Goal: Task Accomplishment & Management: Manage account settings

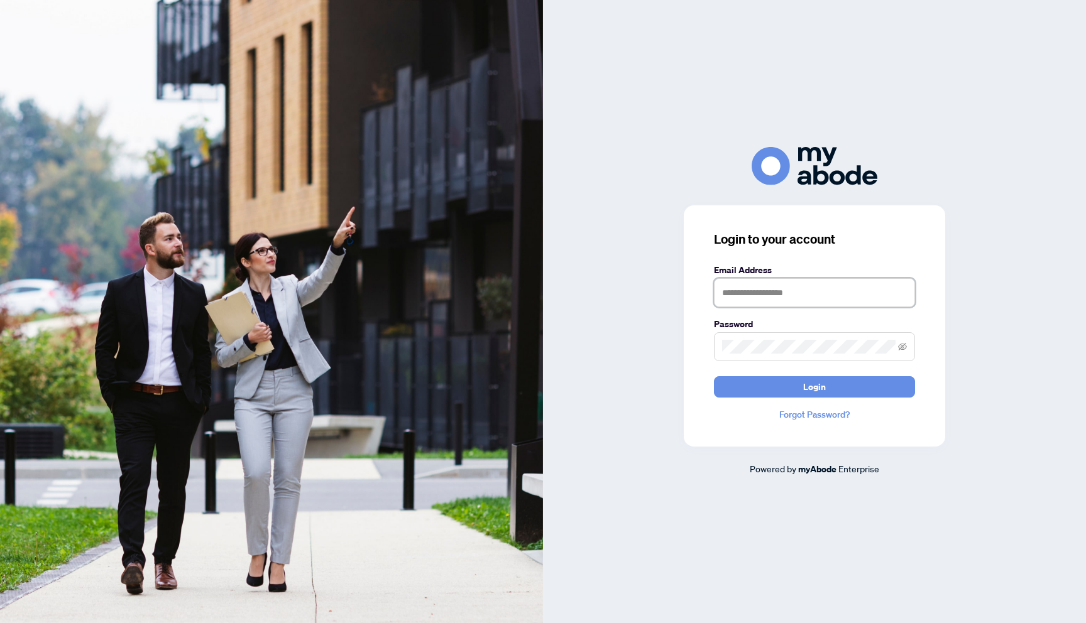
click at [795, 302] on input "text" at bounding box center [814, 292] width 201 height 29
type input "**********"
click at [794, 395] on button "Login" at bounding box center [814, 386] width 201 height 21
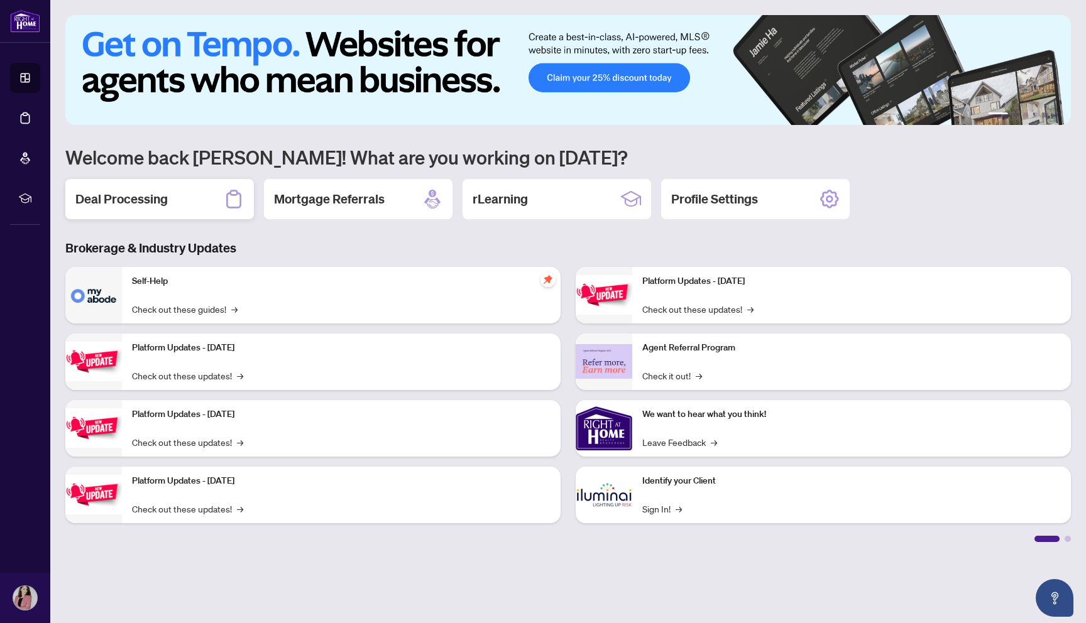
click at [195, 193] on div "Deal Processing" at bounding box center [159, 199] width 188 height 40
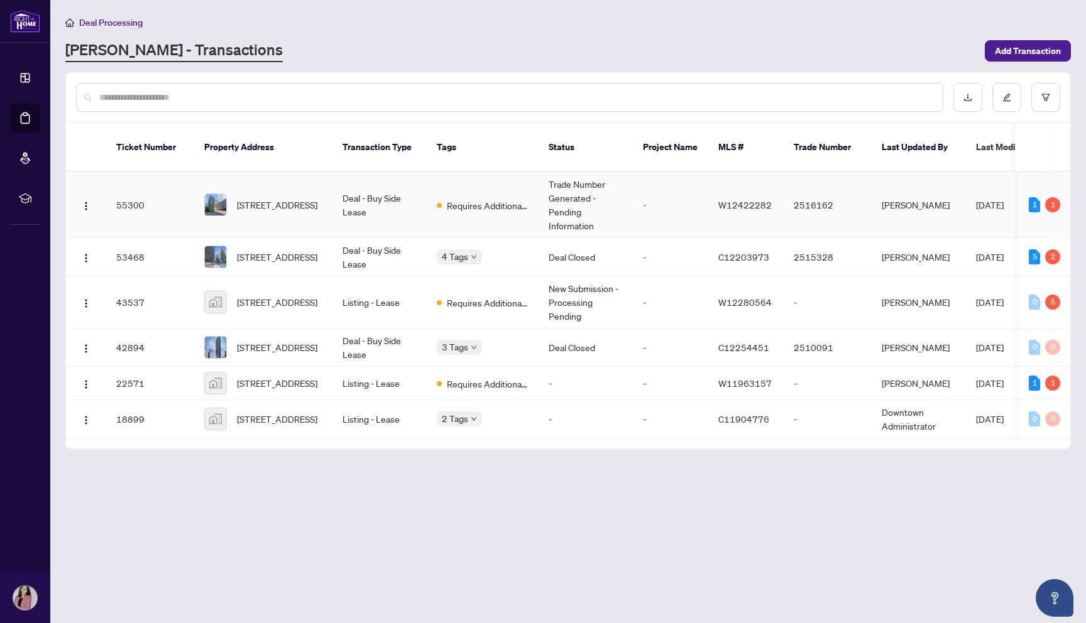
click at [610, 214] on td "Trade Number Generated - Pending Information" at bounding box center [585, 205] width 94 height 66
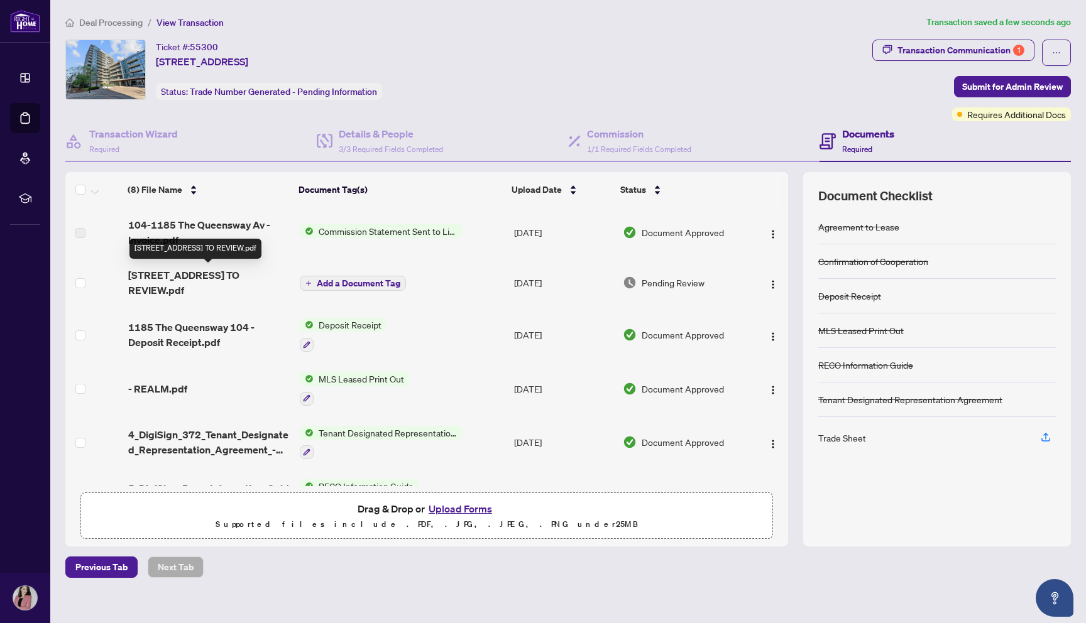
click at [239, 276] on span "[STREET_ADDRESS] TO REVIEW.pdf" at bounding box center [208, 283] width 161 height 30
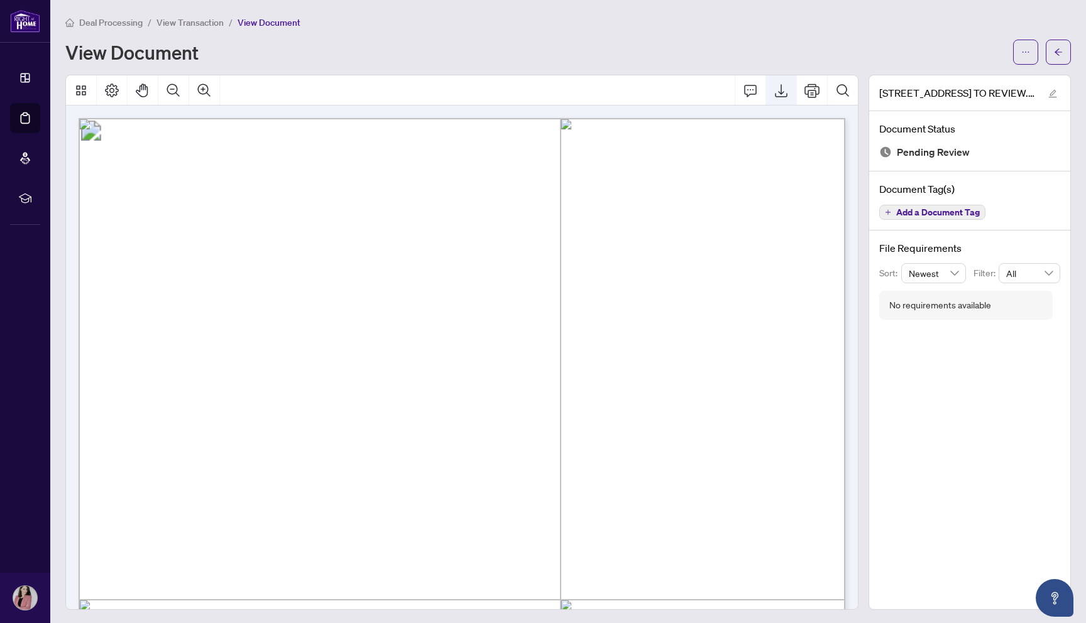
click at [785, 96] on icon "Export" at bounding box center [781, 90] width 13 height 13
click at [1054, 52] on icon "arrow-left" at bounding box center [1058, 51] width 8 height 7
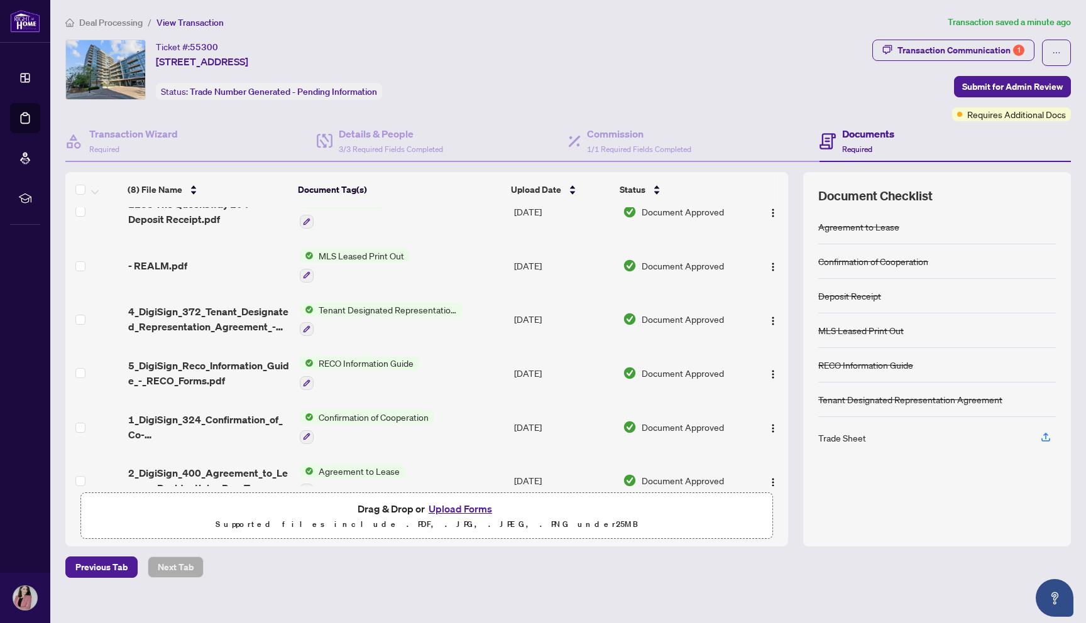
scroll to position [144, 0]
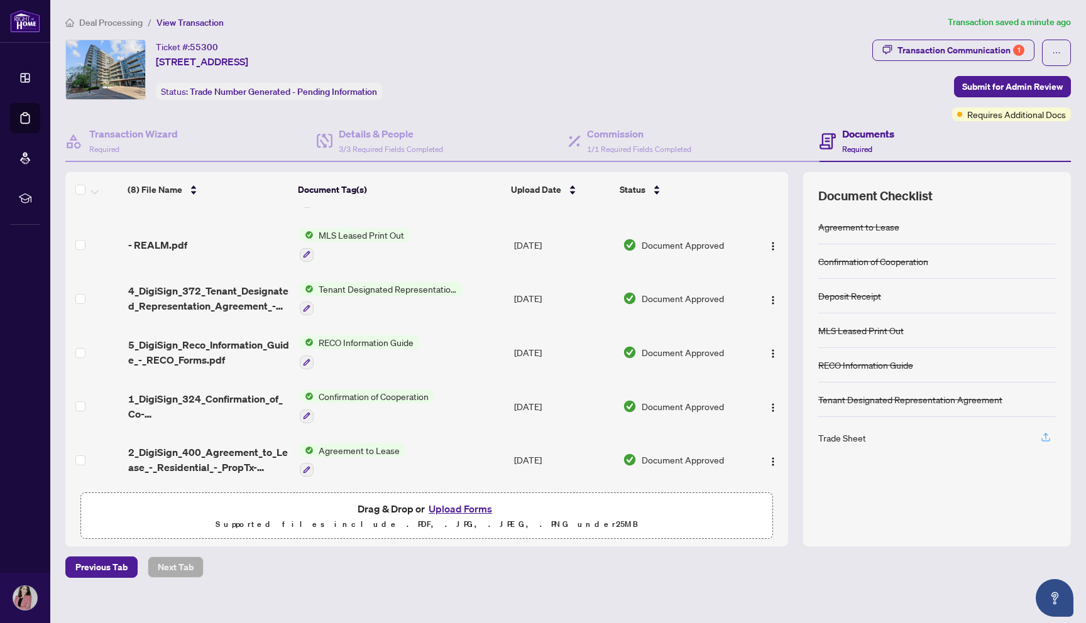
click at [1050, 432] on icon "button" at bounding box center [1045, 437] width 11 height 11
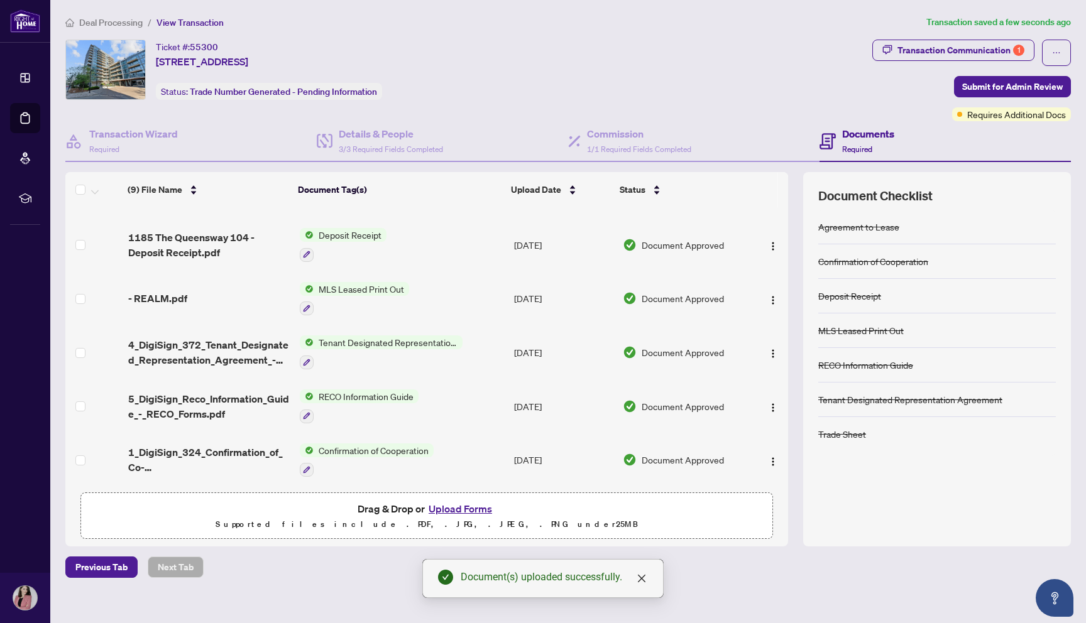
scroll to position [0, 0]
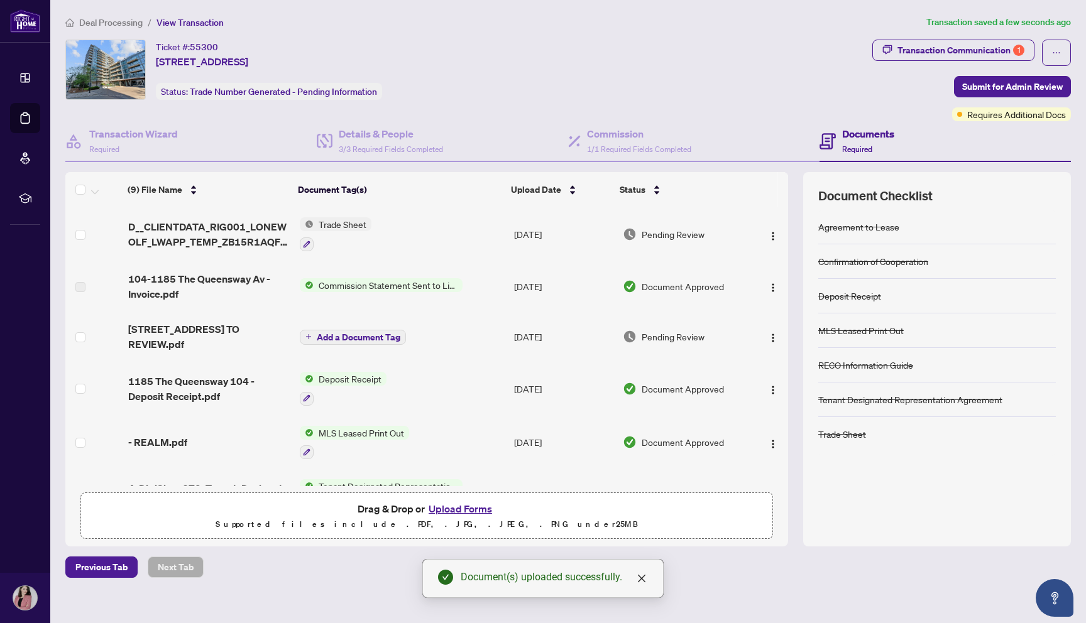
click at [351, 336] on span "Add a Document Tag" at bounding box center [359, 337] width 84 height 9
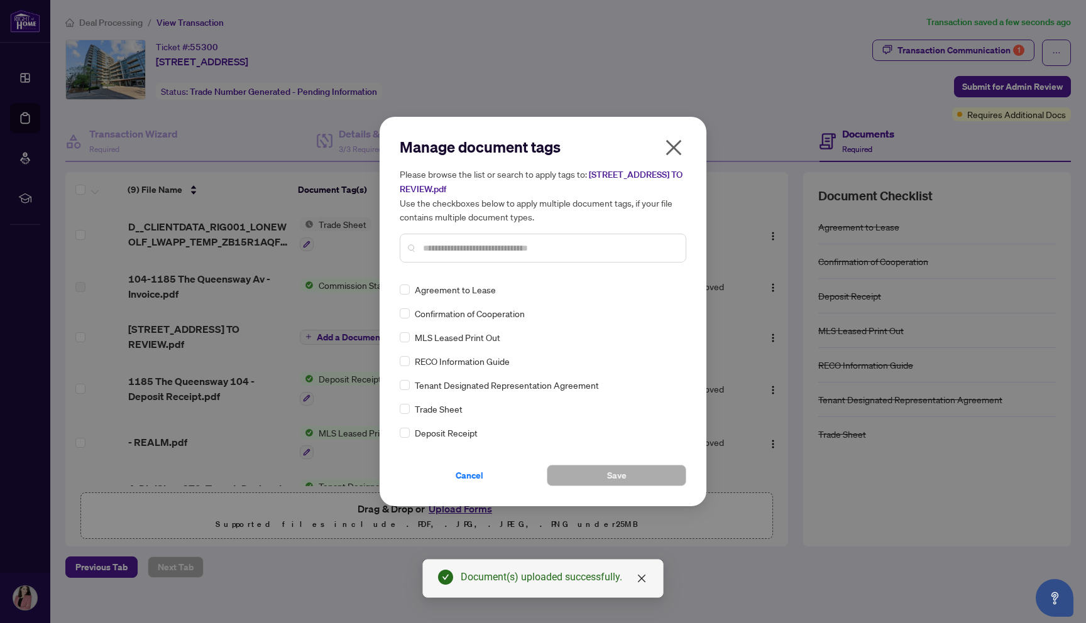
click at [678, 141] on icon "close" at bounding box center [673, 148] width 20 height 20
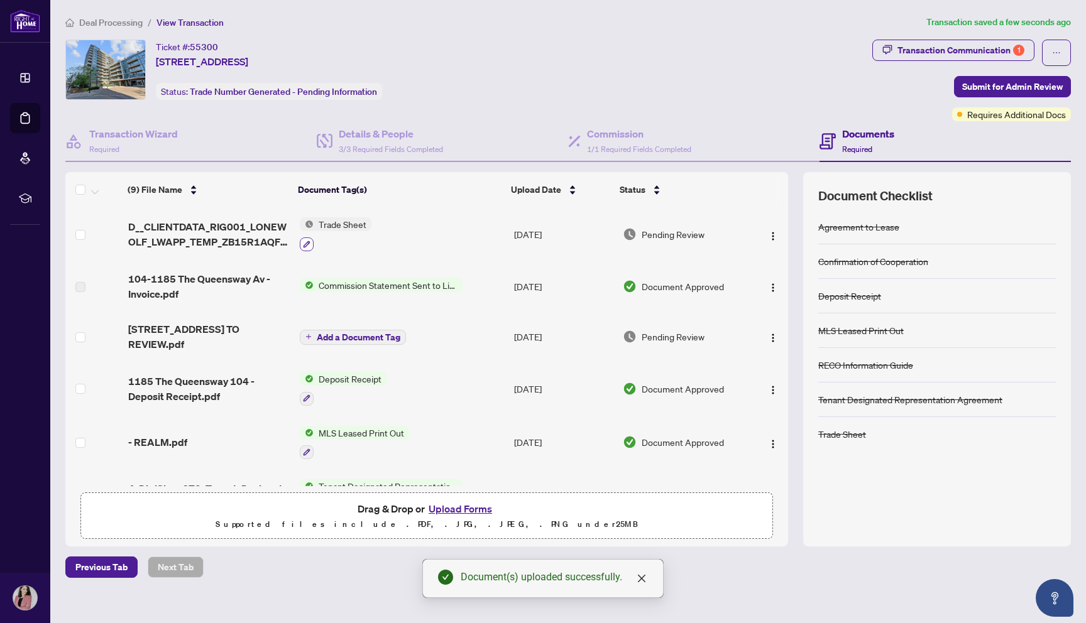
click at [303, 241] on icon "button" at bounding box center [307, 245] width 8 height 8
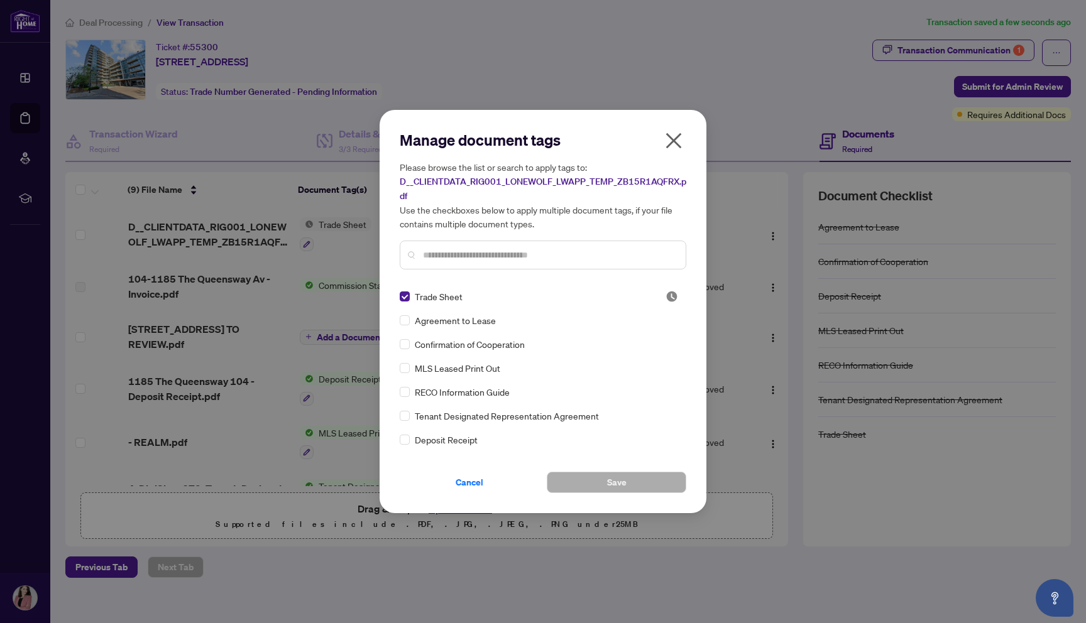
click at [672, 294] on img at bounding box center [671, 296] width 13 height 13
click at [677, 139] on icon "close" at bounding box center [673, 141] width 20 height 20
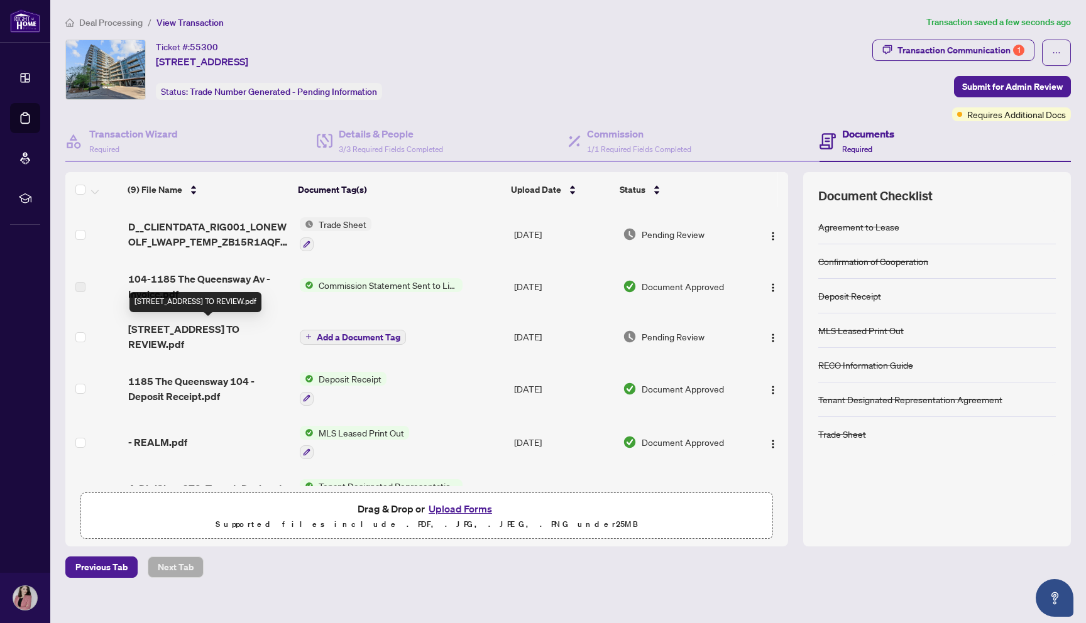
click at [227, 332] on span "[STREET_ADDRESS] TO REVIEW.pdf" at bounding box center [208, 337] width 161 height 30
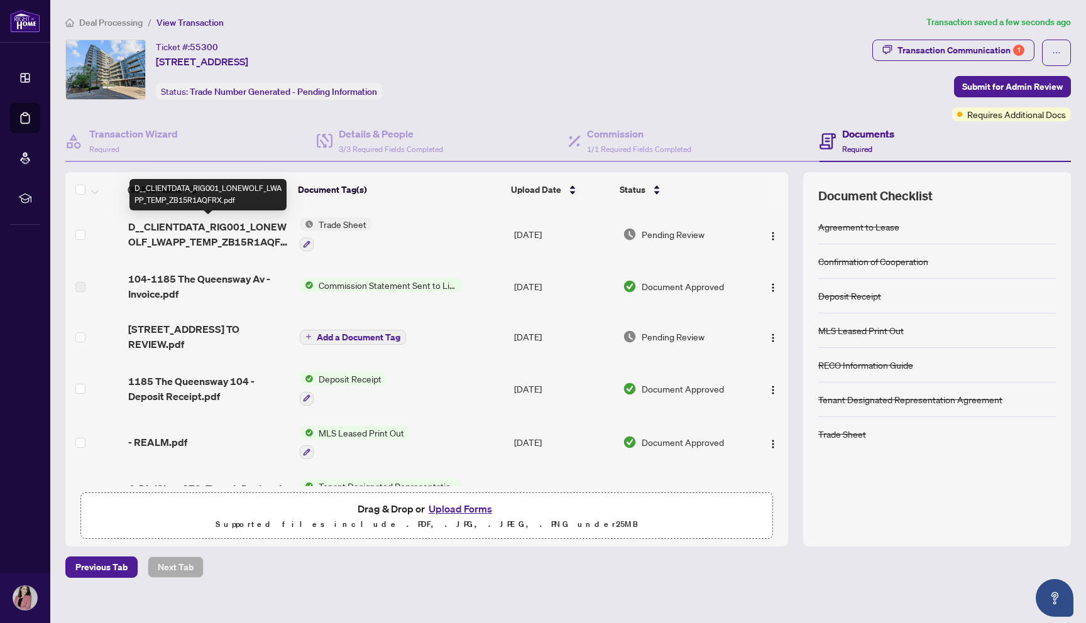
click at [243, 221] on span "D__CLIENTDATA_RIG001_LONEWOLF_LWAPP_TEMP_ZB15R1AQFRX.pdf" at bounding box center [208, 234] width 161 height 30
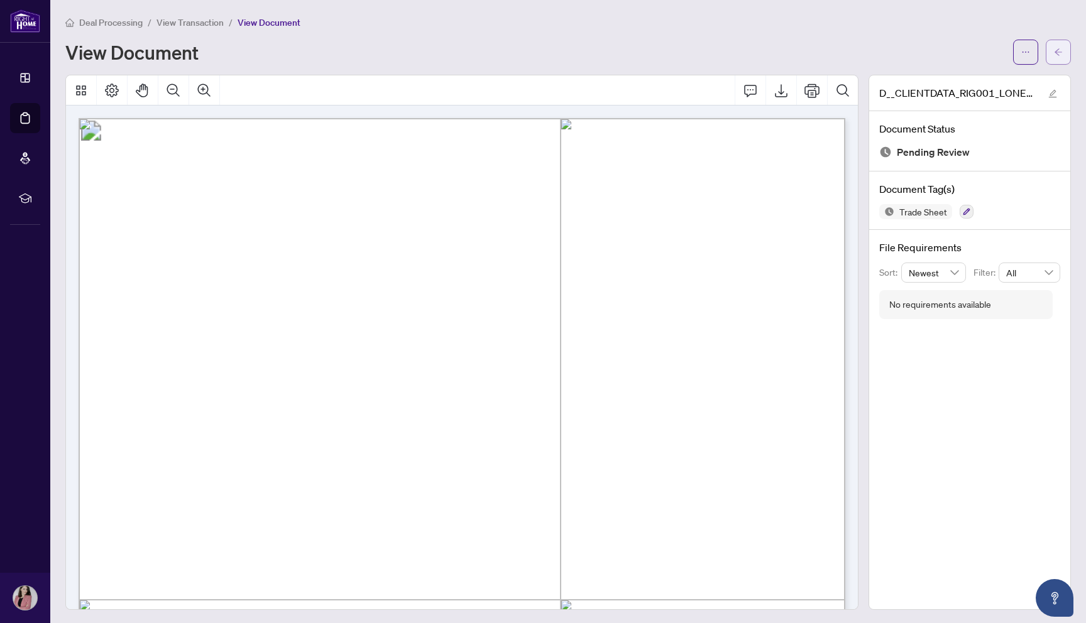
click at [1067, 43] on button "button" at bounding box center [1057, 52] width 25 height 25
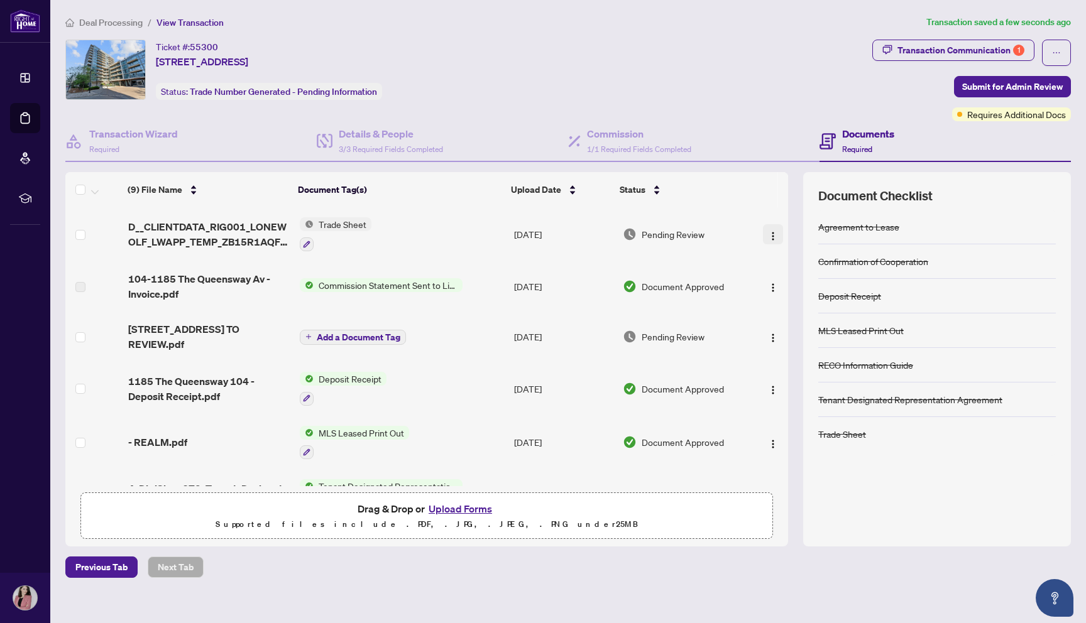
click at [768, 231] on img "button" at bounding box center [773, 236] width 10 height 10
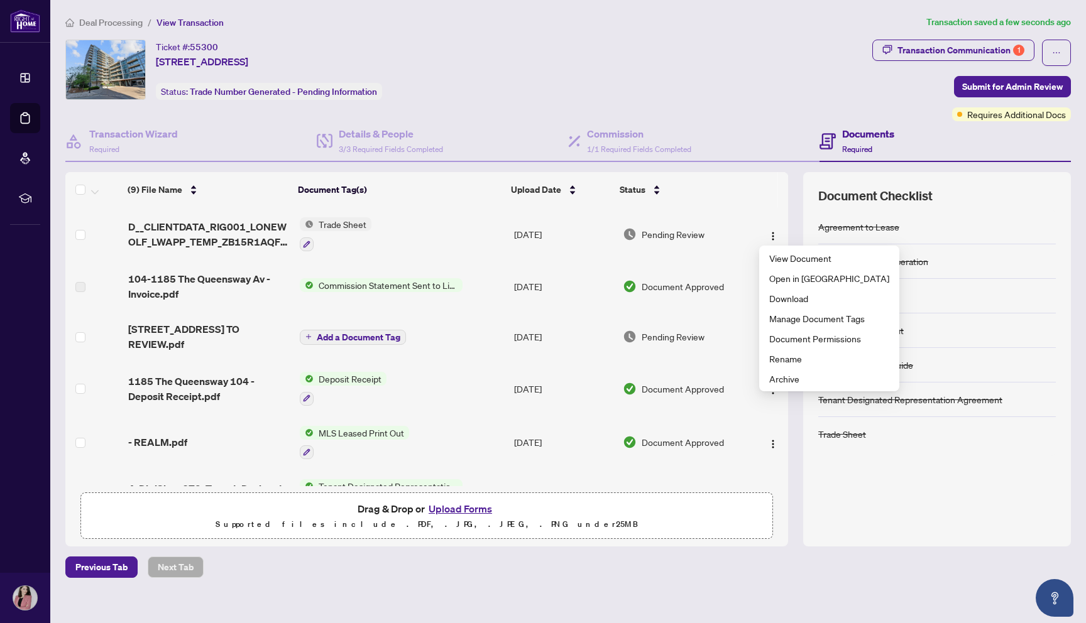
click at [792, 188] on div "(9) File Name Document Tag(s) Upload Date Status (9) File Name Document Tag(s) …" at bounding box center [567, 359] width 1005 height 374
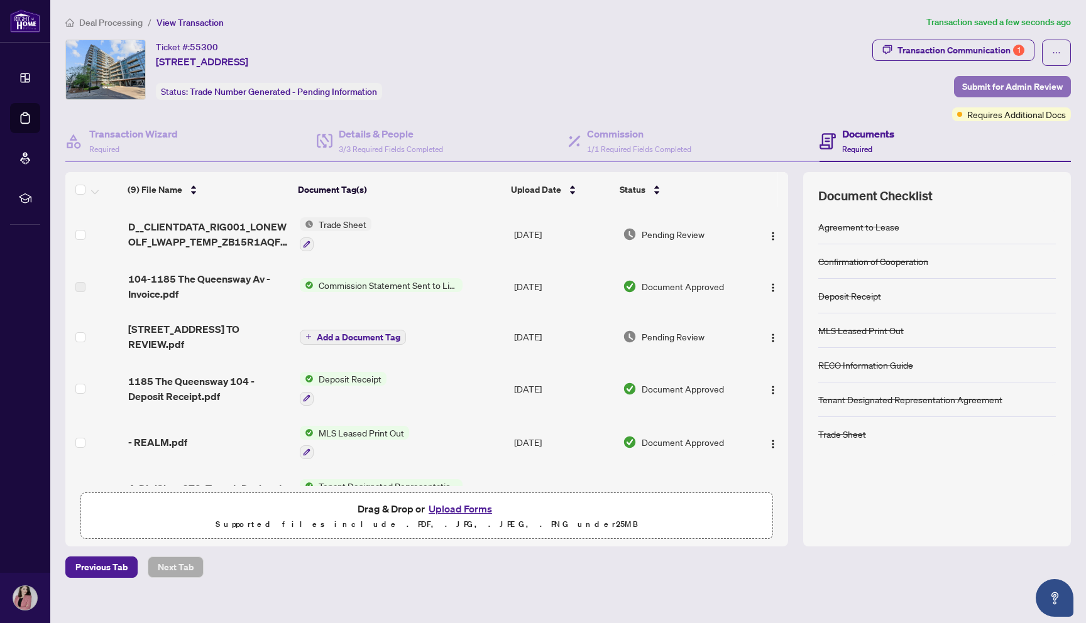
click at [1055, 80] on span "Submit for Admin Review" at bounding box center [1012, 87] width 101 height 20
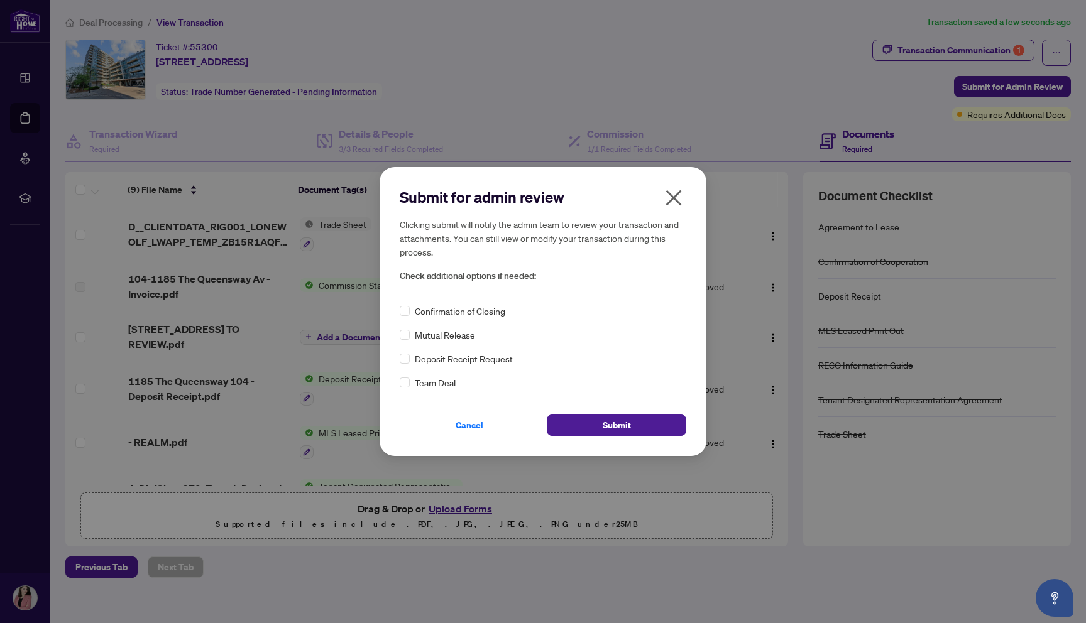
click at [678, 202] on icon "close" at bounding box center [674, 198] width 16 height 16
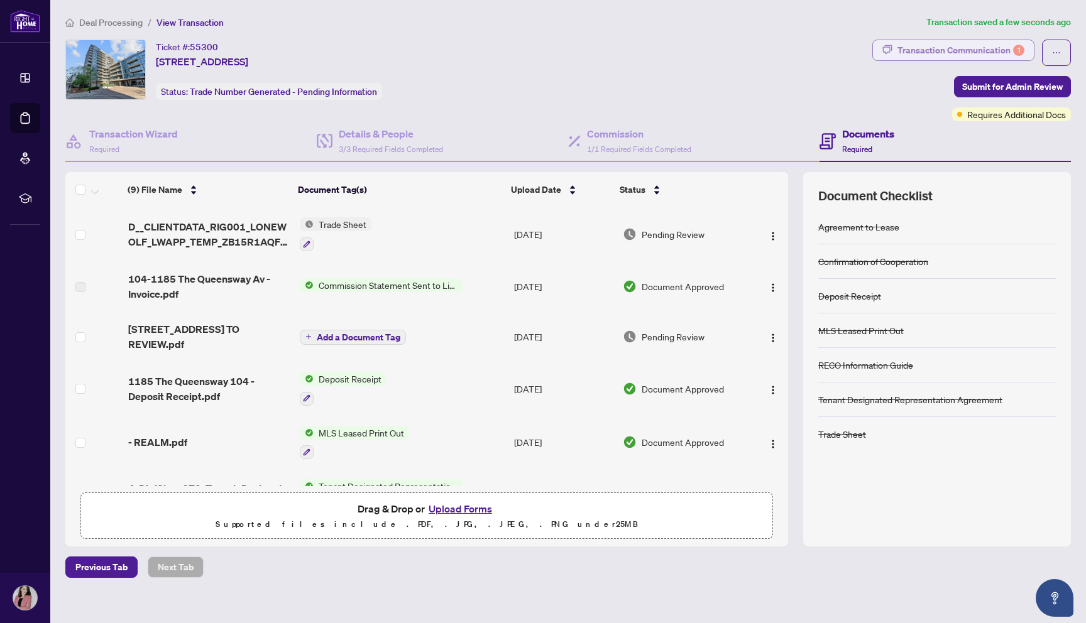
click at [1008, 40] on div "Transaction Communication 1" at bounding box center [960, 50] width 127 height 20
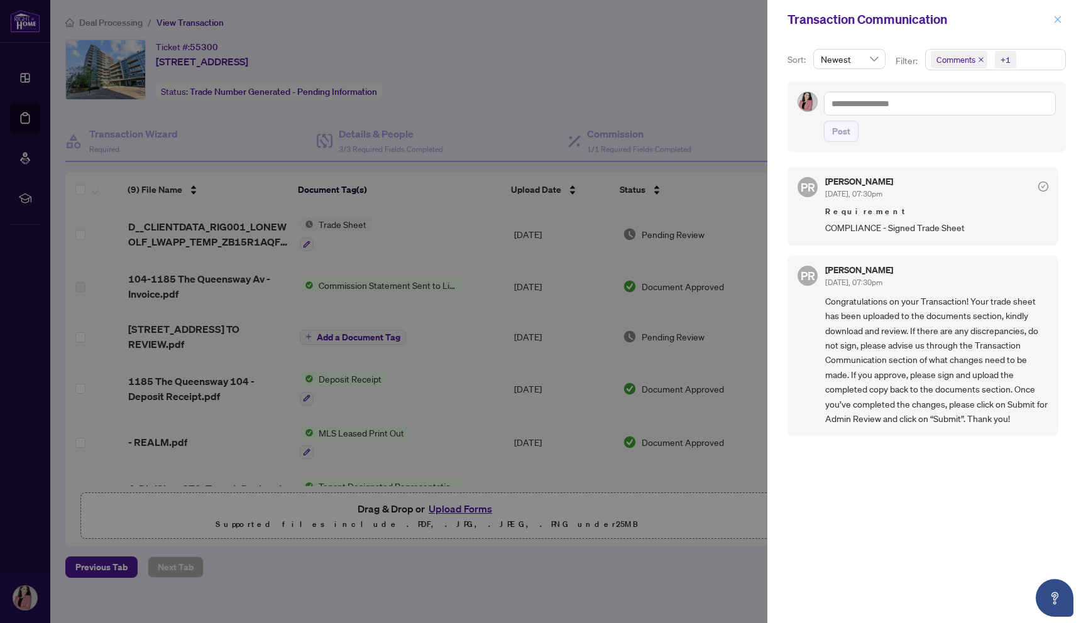
click at [1058, 16] on icon "close" at bounding box center [1057, 19] width 9 height 9
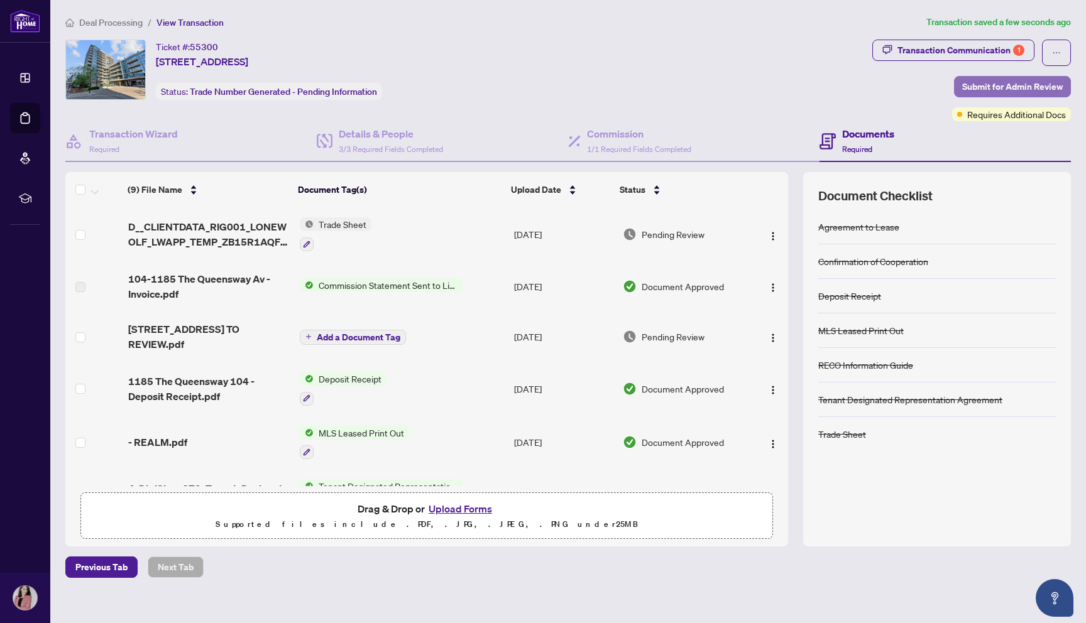
click at [992, 82] on span "Submit for Admin Review" at bounding box center [1012, 87] width 101 height 20
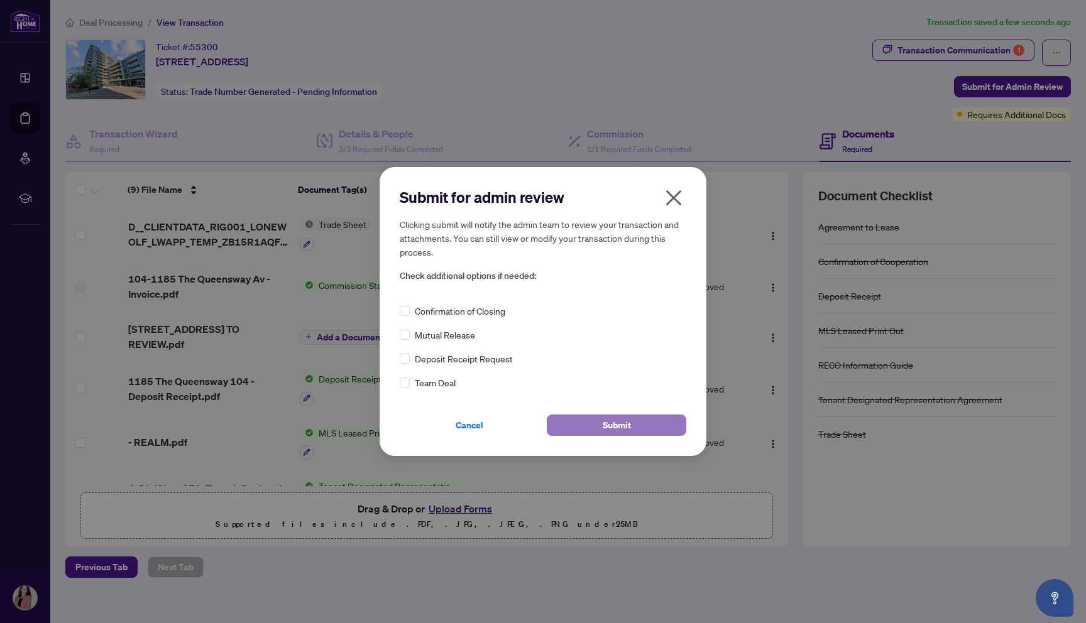
click at [594, 425] on button "Submit" at bounding box center [616, 425] width 139 height 21
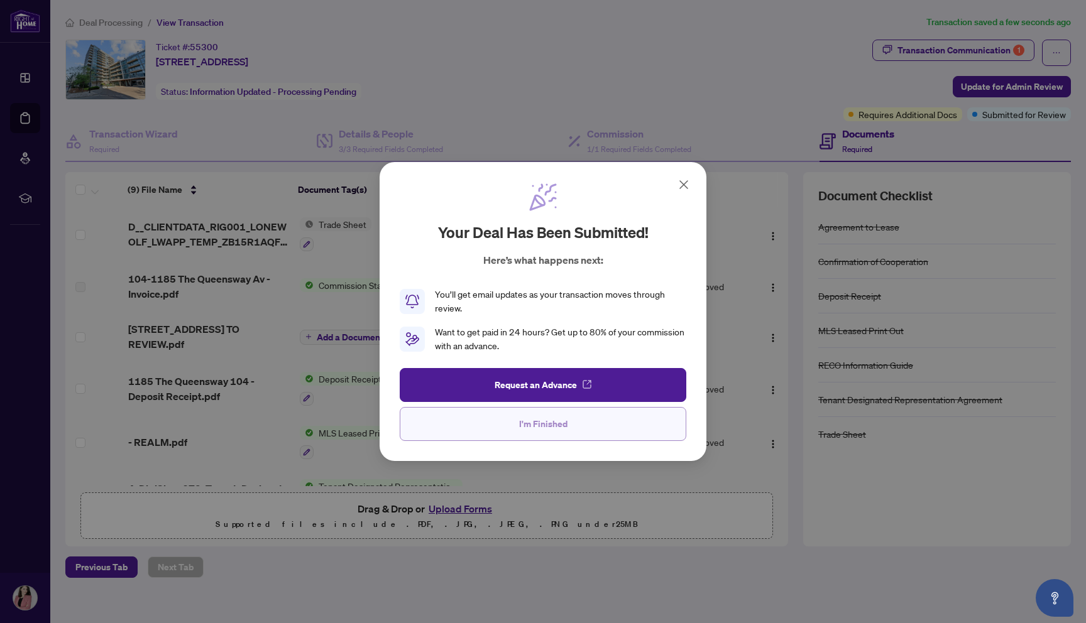
click at [584, 423] on button "I'm Finished" at bounding box center [543, 424] width 286 height 34
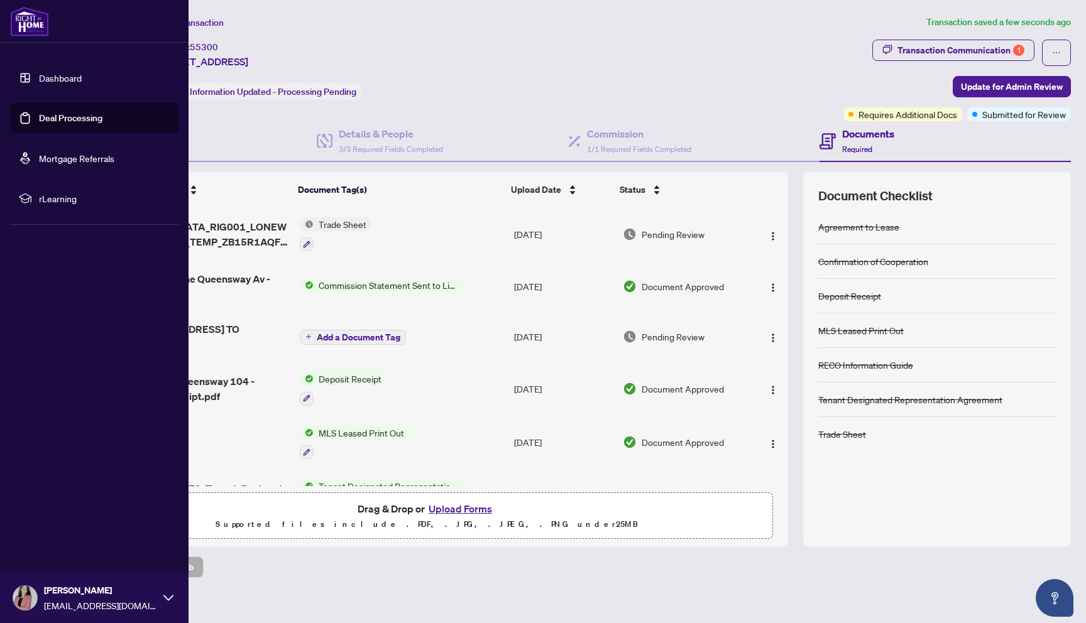
click at [23, 30] on img at bounding box center [29, 21] width 39 height 30
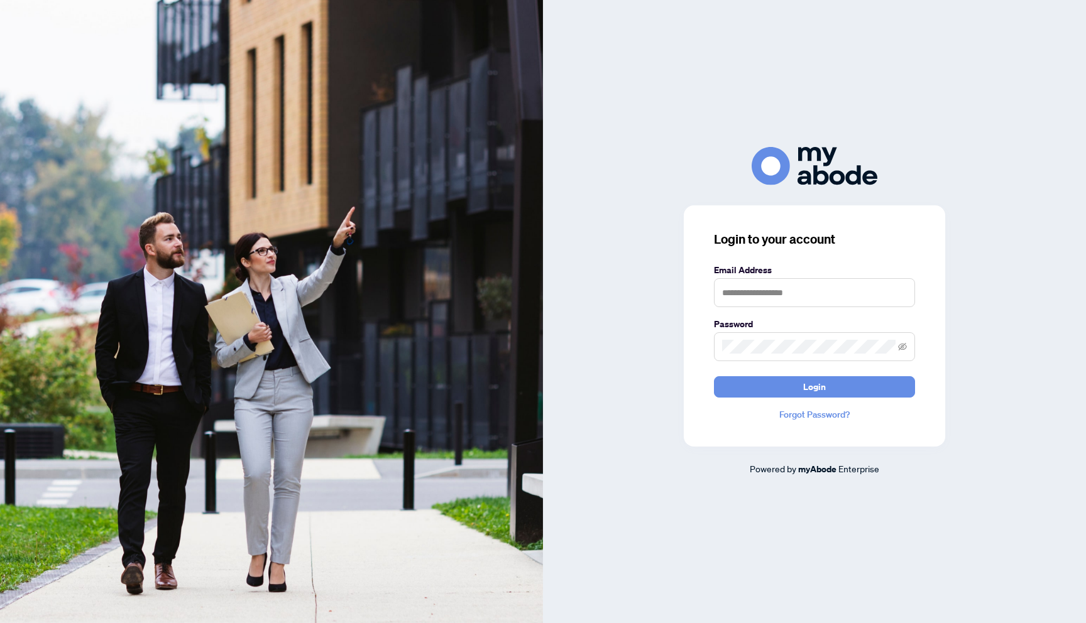
drag, startPoint x: 756, startPoint y: 270, endPoint x: 756, endPoint y: 280, distance: 9.4
click at [756, 271] on label "Email Address" at bounding box center [814, 270] width 201 height 14
click at [756, 281] on input "text" at bounding box center [814, 292] width 201 height 29
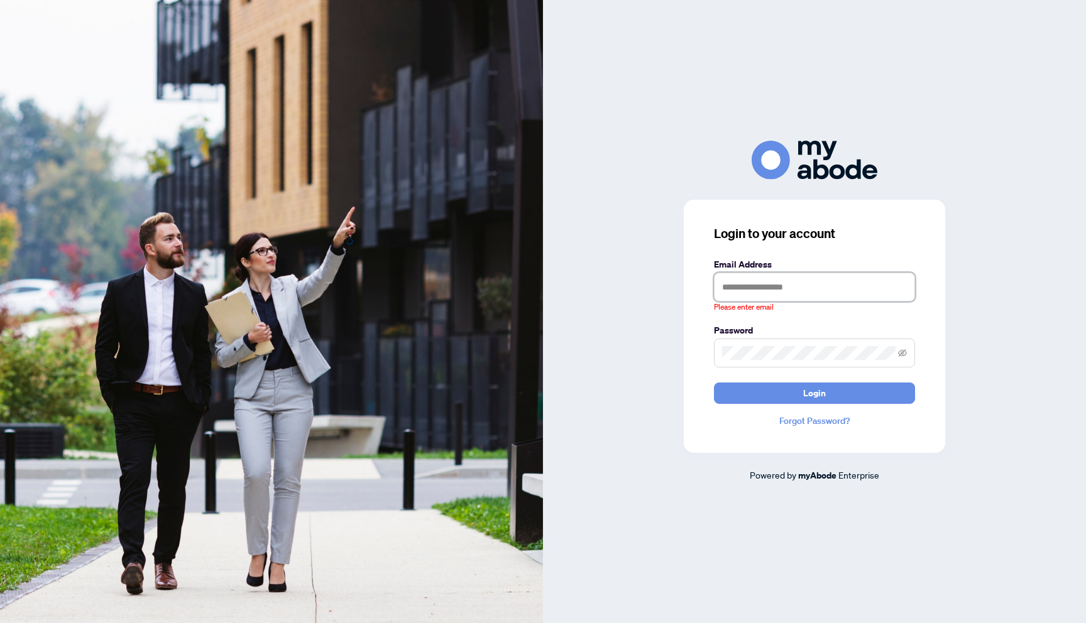
type input "**********"
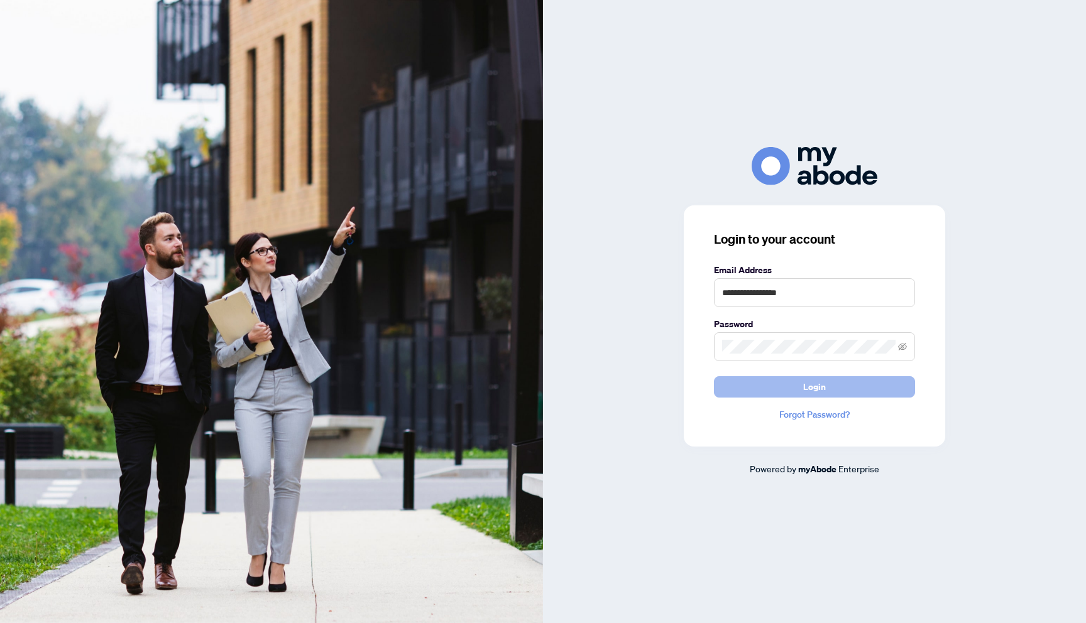
click at [799, 381] on button "Login" at bounding box center [814, 386] width 201 height 21
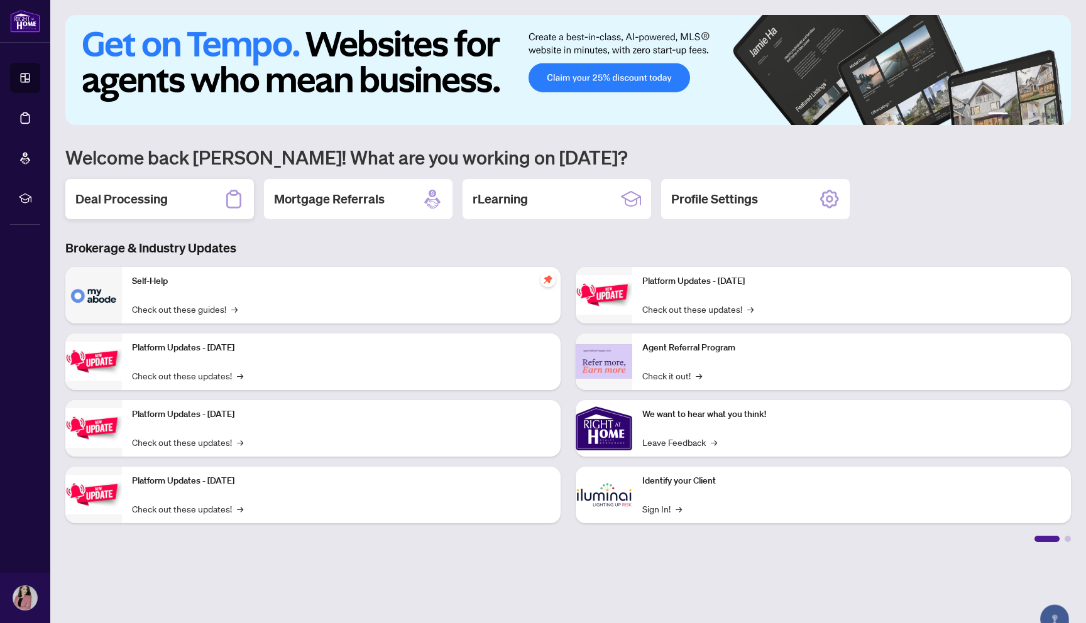
click at [188, 207] on div "Deal Processing" at bounding box center [159, 199] width 188 height 40
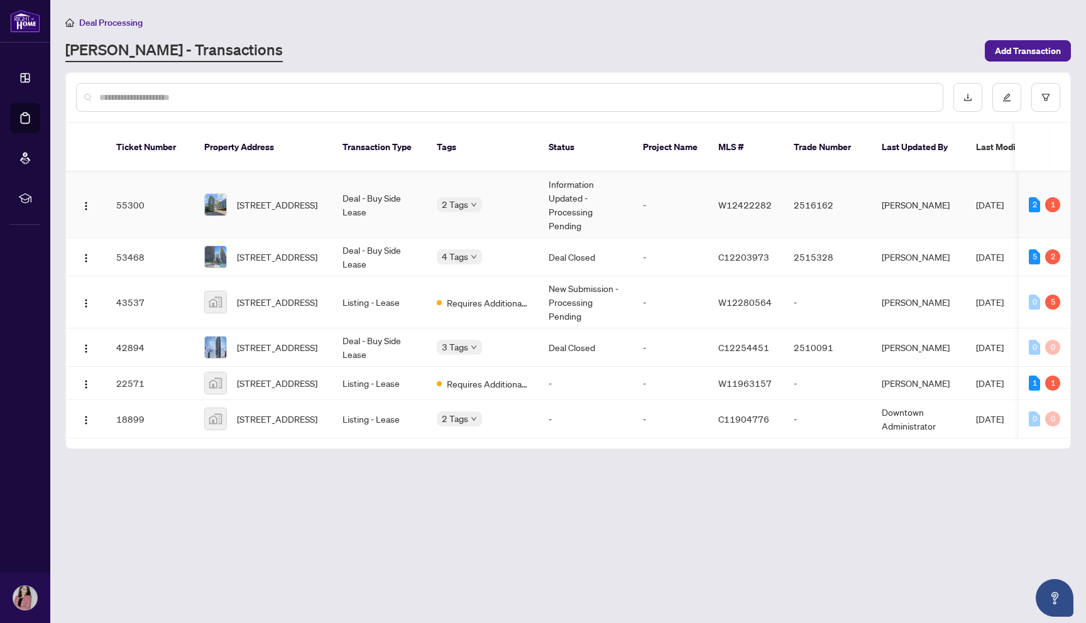
click at [391, 192] on td "Deal - Buy Side Lease" at bounding box center [379, 205] width 94 height 66
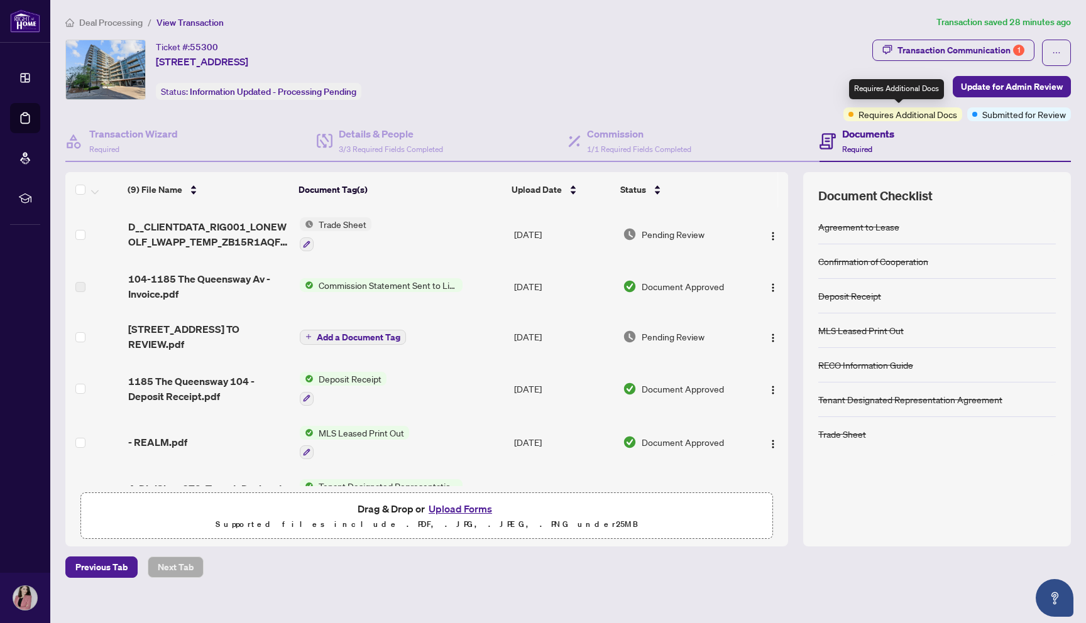
click at [925, 116] on span "Requires Additional Docs" at bounding box center [907, 114] width 99 height 14
click at [1018, 122] on div "Documents Required" at bounding box center [944, 141] width 251 height 41
click at [995, 57] on div "Transaction Communication 1" at bounding box center [960, 50] width 127 height 20
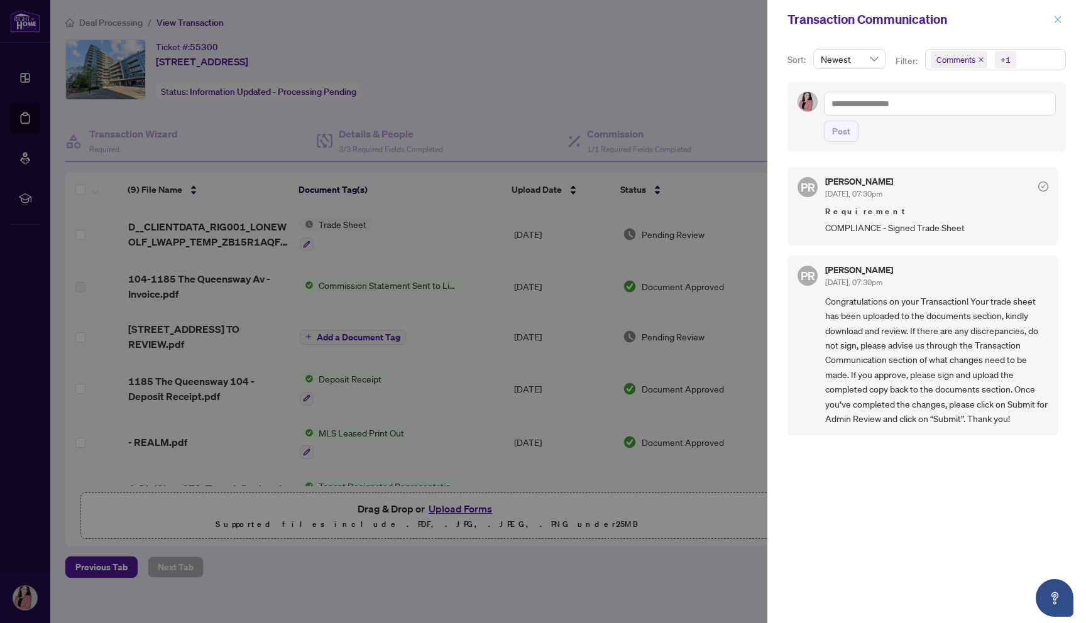
click at [1064, 21] on button "button" at bounding box center [1057, 19] width 16 height 15
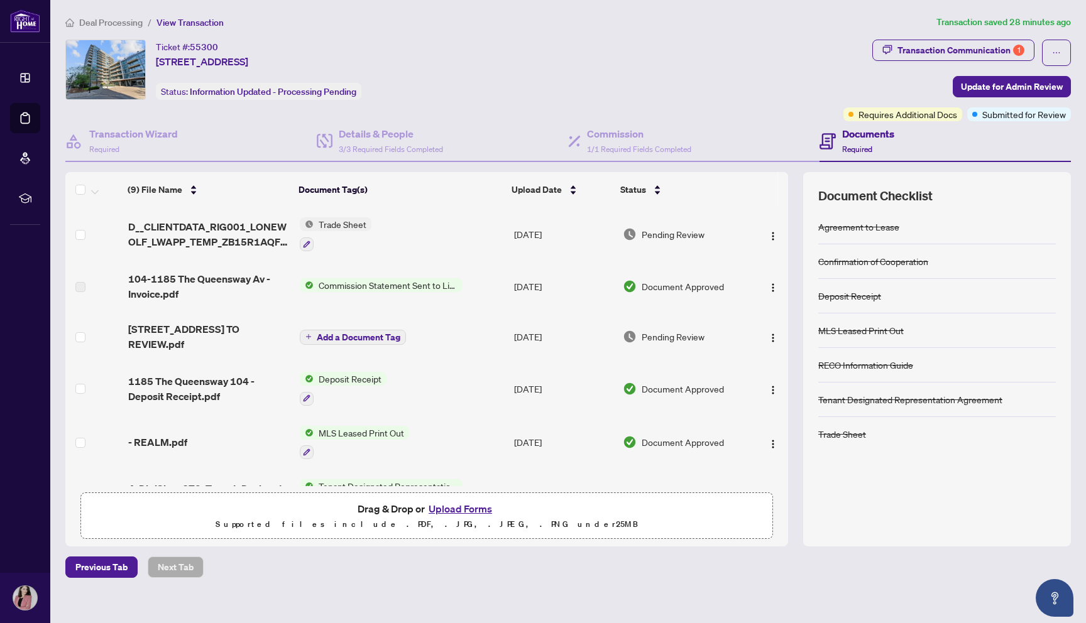
click at [682, 241] on td "Pending Review" at bounding box center [684, 234] width 133 height 54
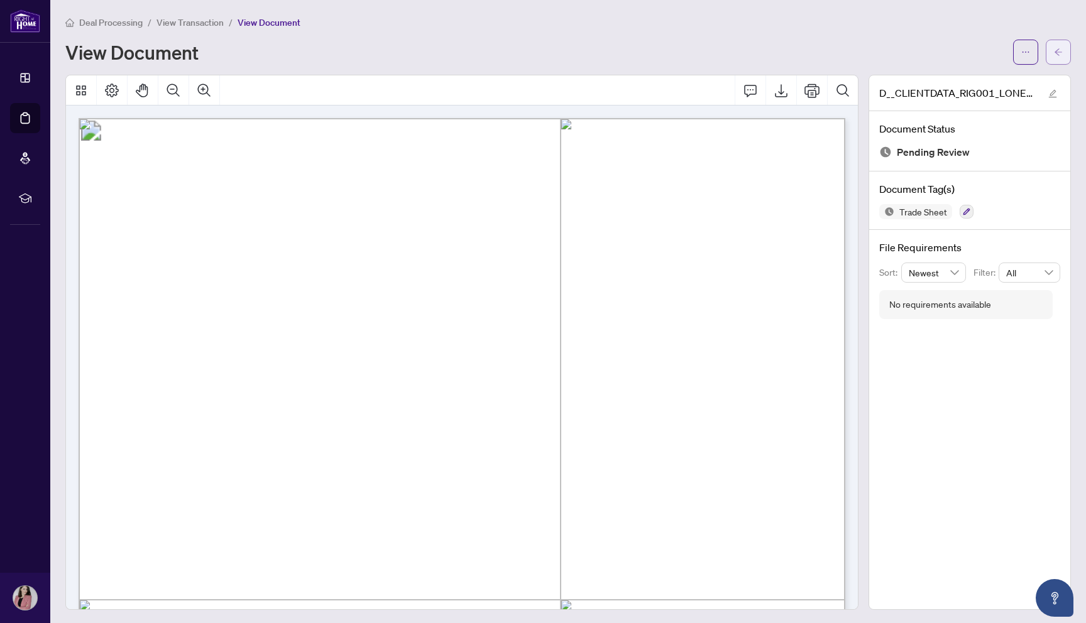
click at [1048, 57] on button "button" at bounding box center [1057, 52] width 25 height 25
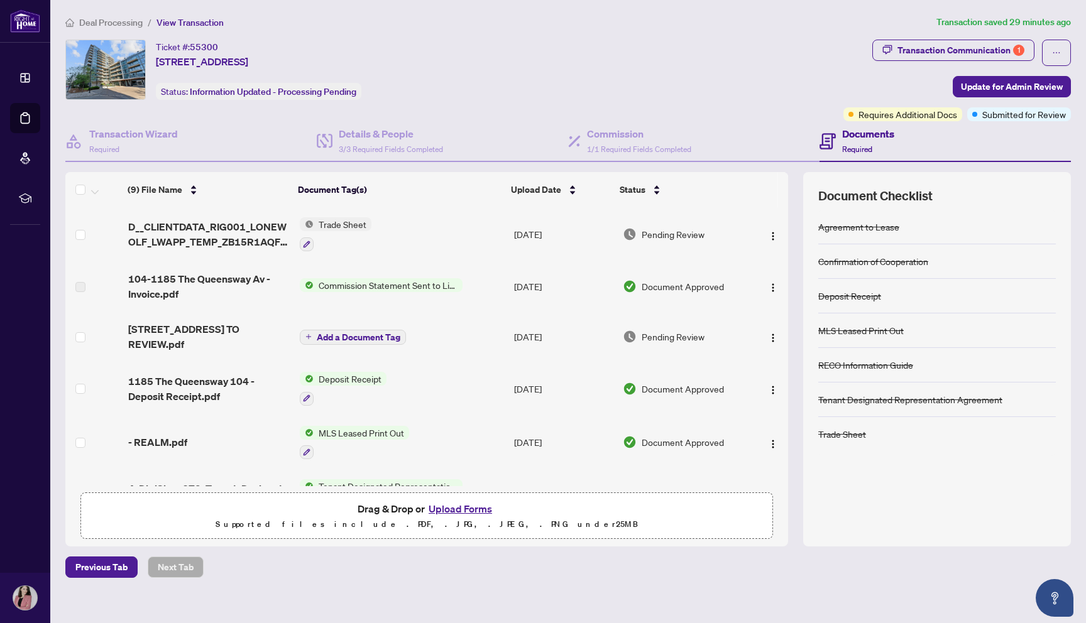
click at [670, 341] on span "Pending Review" at bounding box center [672, 337] width 63 height 14
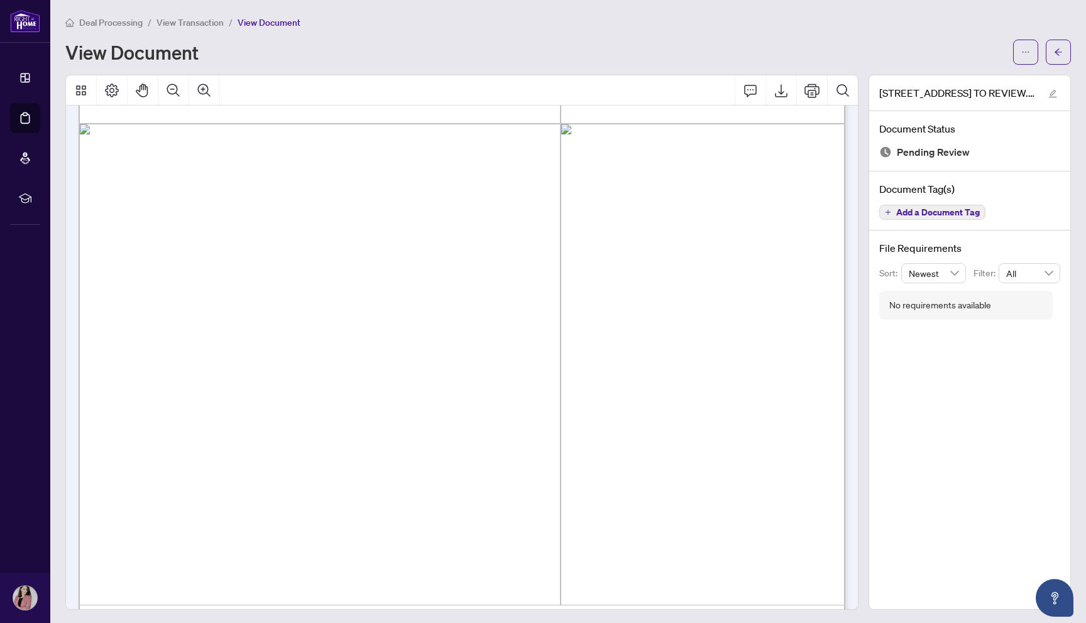
scroll to position [513, 0]
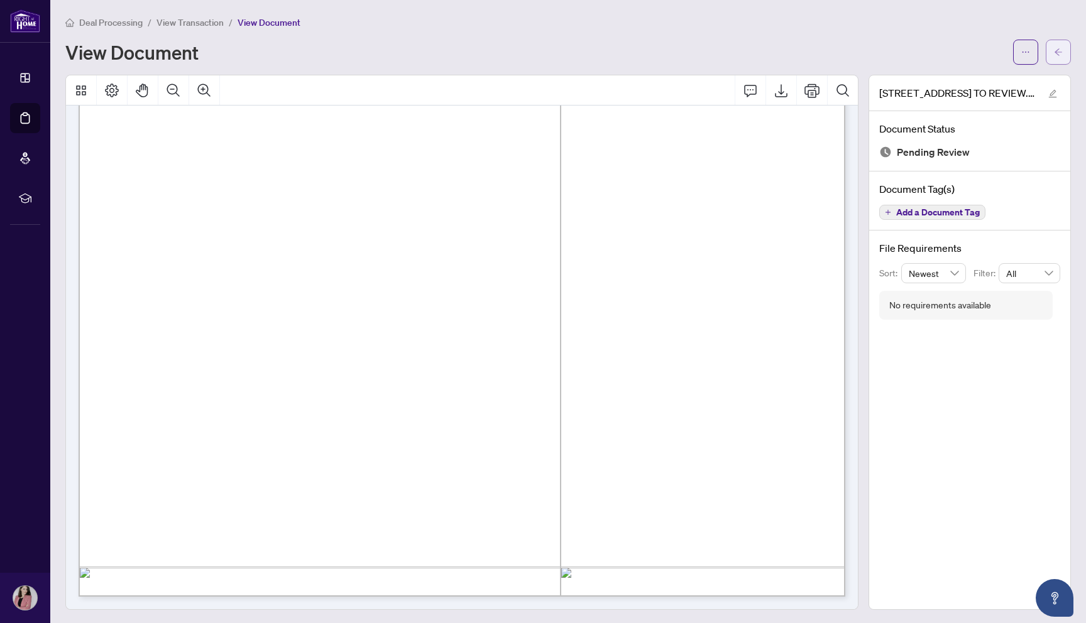
click at [1054, 49] on icon "arrow-left" at bounding box center [1058, 52] width 9 height 9
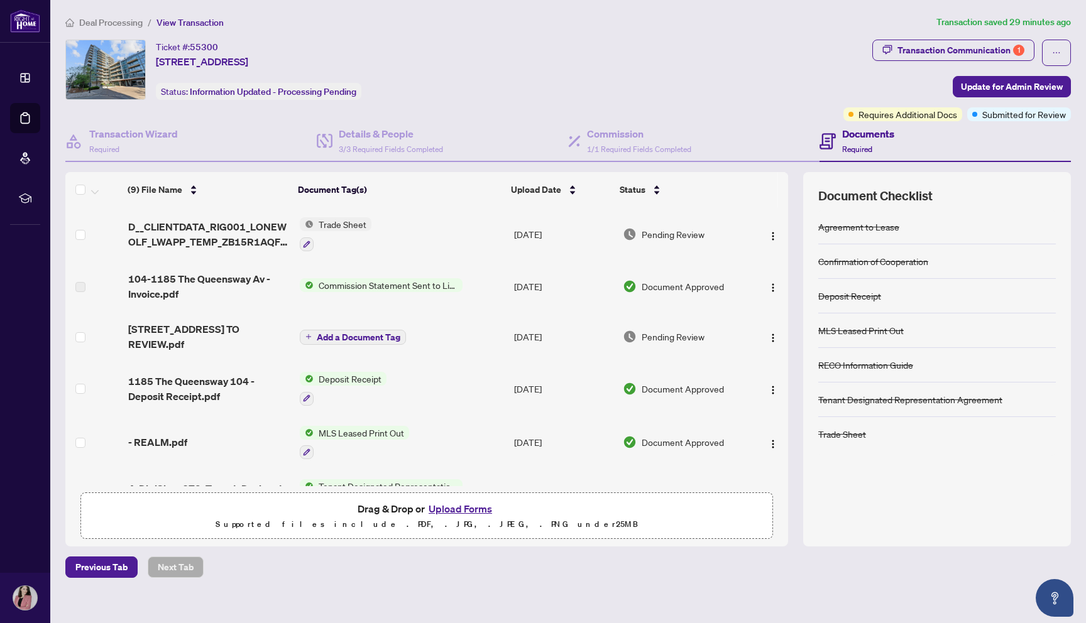
click at [872, 146] on span "Required" at bounding box center [857, 149] width 30 height 9
click at [903, 117] on span "Requires Additional Docs" at bounding box center [907, 114] width 99 height 14
click at [903, 88] on div "Requires Additional Docs" at bounding box center [896, 89] width 95 height 20
click at [882, 121] on div "Documents Required" at bounding box center [944, 141] width 251 height 41
click at [885, 116] on span "Requires Additional Docs" at bounding box center [907, 114] width 99 height 14
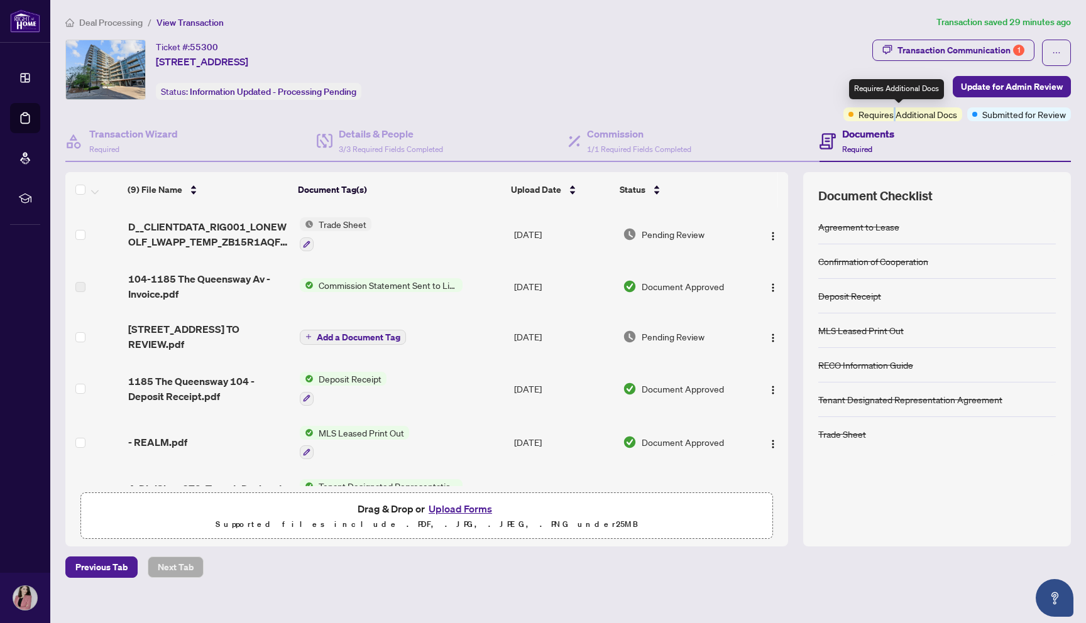
click at [885, 116] on span "Requires Additional Docs" at bounding box center [907, 114] width 99 height 14
